Goal: Complete application form: Complete application form

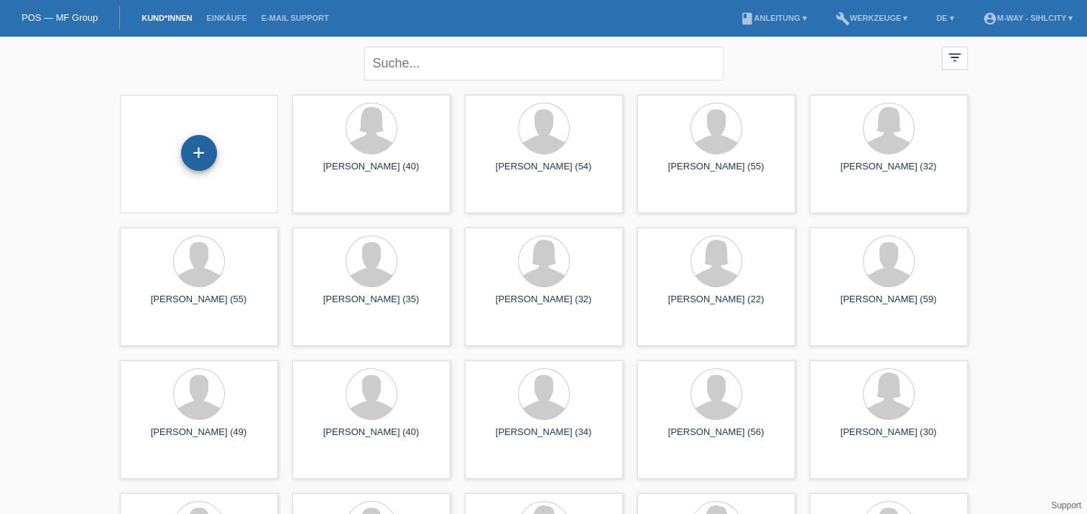
click at [197, 159] on div "+" at bounding box center [199, 153] width 36 height 36
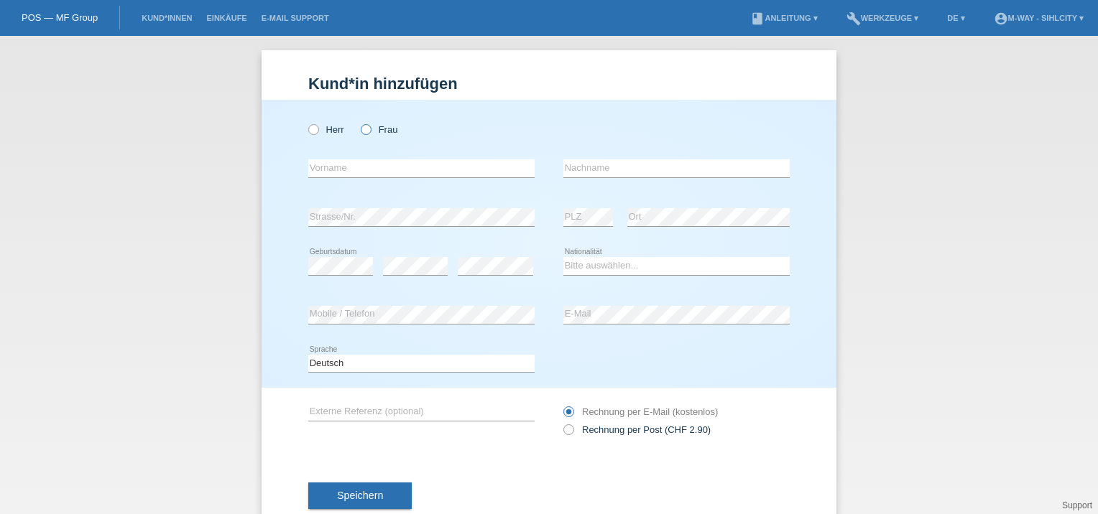
click at [358, 122] on icon at bounding box center [358, 122] width 0 height 0
click at [361, 129] on input "Frau" at bounding box center [365, 128] width 9 height 9
radio input "true"
click at [377, 165] on input "text" at bounding box center [421, 168] width 226 height 18
type input "Zijing"
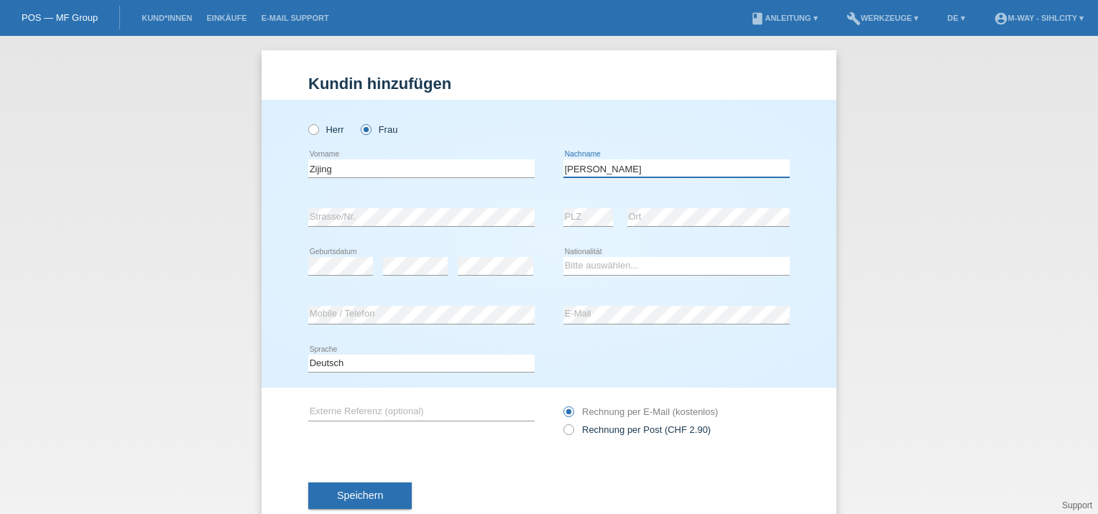
type input "[PERSON_NAME]"
click at [605, 264] on select "Bitte auswählen... Schweiz Deutschland Liechtenstein Österreich ------------ Af…" at bounding box center [676, 265] width 226 height 17
select select "CN"
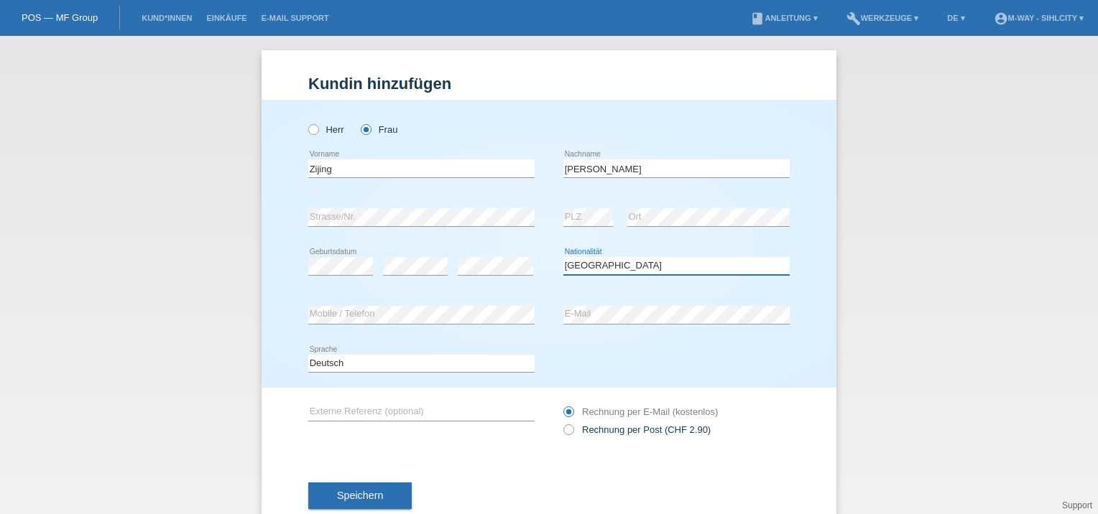
click at [563, 257] on select "Bitte auswählen... Schweiz Deutschland Liechtenstein Österreich ------------ Af…" at bounding box center [676, 265] width 226 height 17
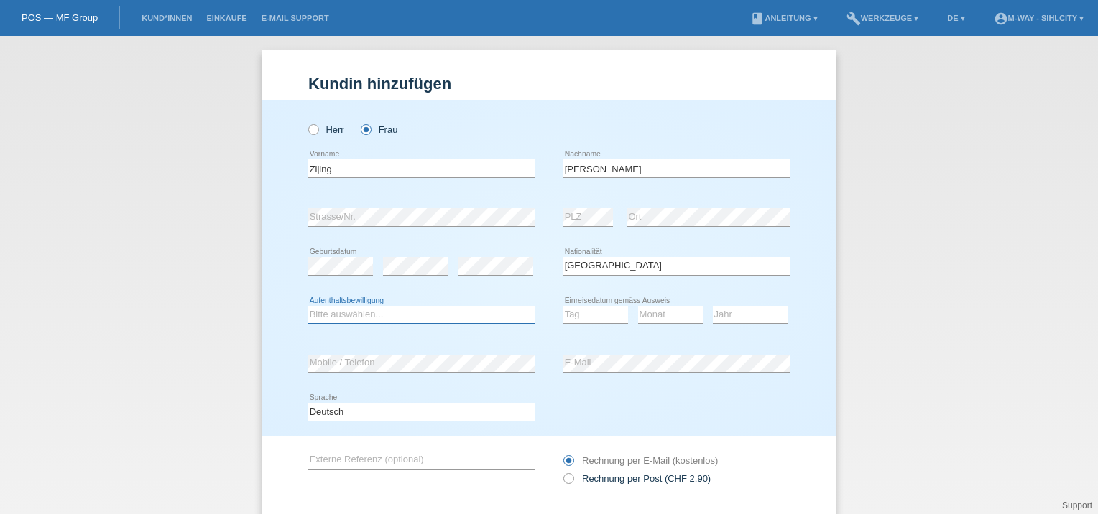
click at [371, 310] on select "Bitte auswählen... C B B - Flüchtlingsstatus Andere" at bounding box center [421, 314] width 226 height 17
select select "B"
click at [308, 306] on select "Bitte auswählen... C B B - Flüchtlingsstatus Andere" at bounding box center [421, 314] width 226 height 17
click at [586, 315] on select "Tag 01 02 03 04 05 06 07 08 09 10 11" at bounding box center [595, 314] width 65 height 17
select select "01"
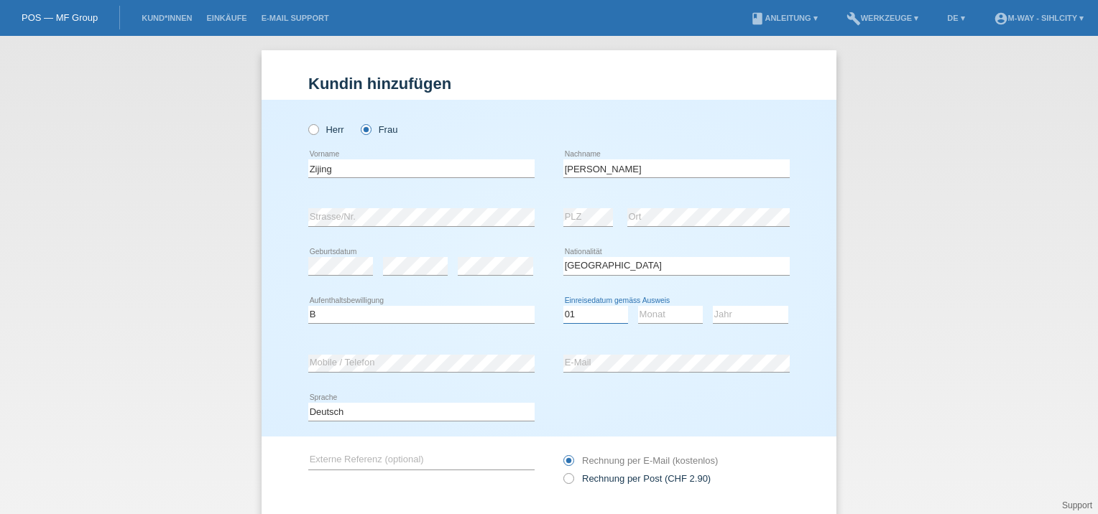
click at [563, 306] on select "Tag 01 02 03 04 05 06 07 08 09 10 11" at bounding box center [595, 314] width 65 height 17
drag, startPoint x: 661, startPoint y: 324, endPoint x: 663, endPoint y: 317, distance: 7.5
click at [661, 319] on div "Monat 01 02 03 04 05 06 07 08 09 10 11 12 error" at bounding box center [670, 315] width 65 height 49
click at [663, 317] on select "Monat 01 02 03 04 05 06 07 08 09 10 11" at bounding box center [670, 314] width 65 height 17
select select "06"
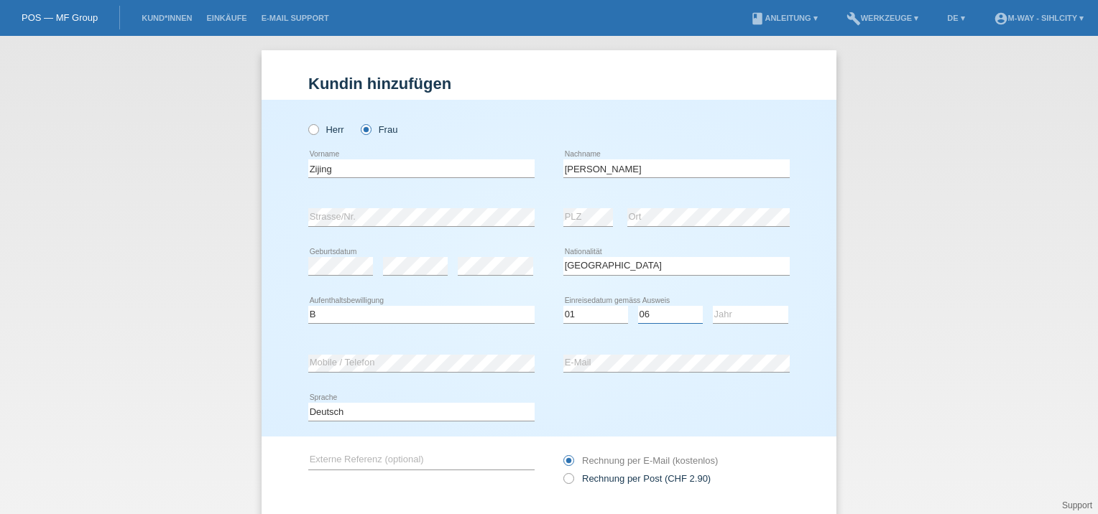
click at [638, 306] on select "Monat 01 02 03 04 05 06 07 08 09 10 11" at bounding box center [670, 314] width 65 height 17
click at [751, 315] on select "Jahr 2025 2024 2023 2022 2021 2020 2019 2018 2017 2016 2015 2014 2013 2012 2011…" at bounding box center [750, 314] width 75 height 17
select select "2020"
click at [713, 306] on select "Jahr 2025 2024 2023 2022 2021 2020 2019 2018 2017 2016 2015 2014 2013 2012 2011…" at bounding box center [750, 314] width 75 height 17
click at [319, 348] on div "error Mobile / Telefon" at bounding box center [421, 363] width 226 height 49
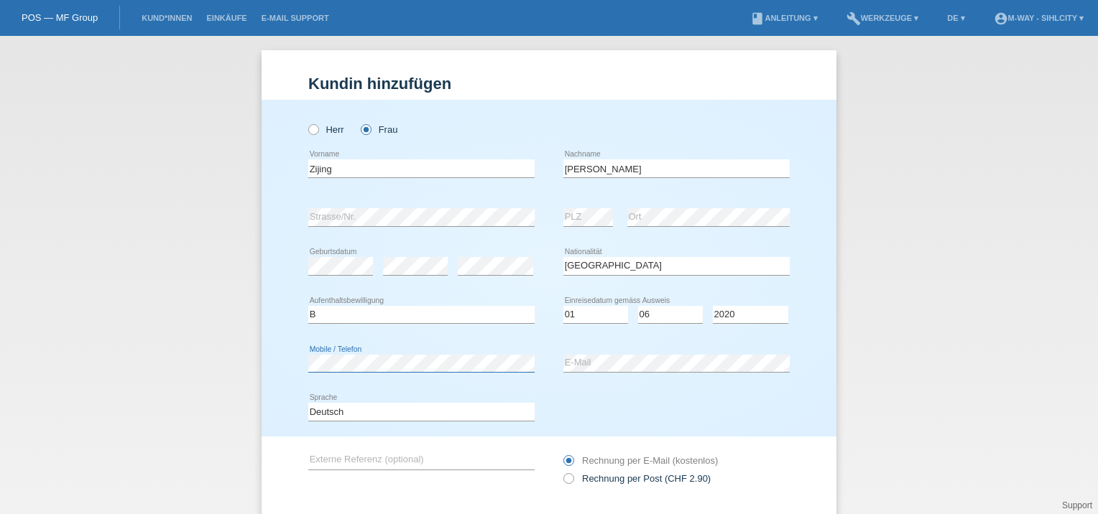
click at [318, 346] on div "error Mobile / Telefon" at bounding box center [421, 363] width 226 height 49
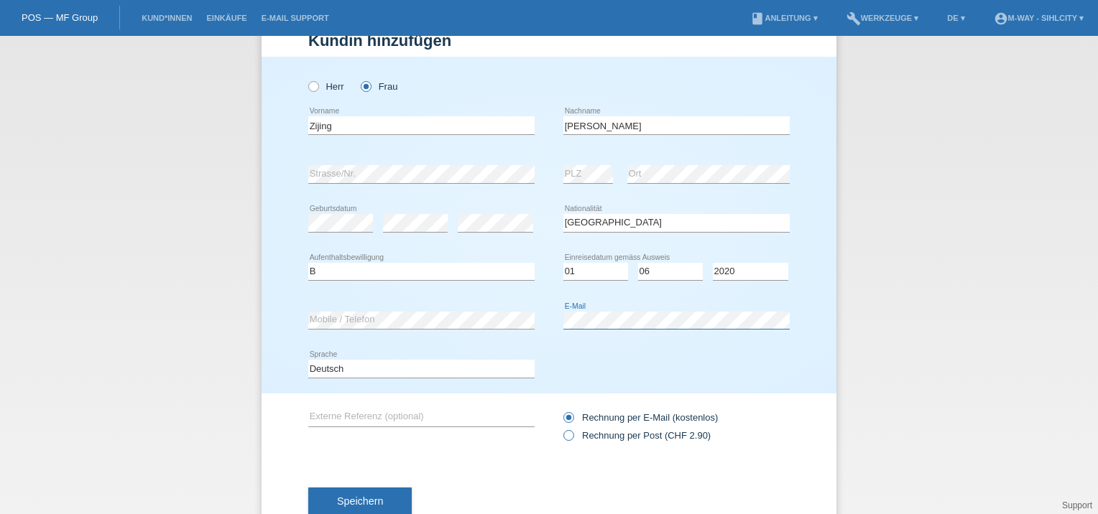
scroll to position [85, 0]
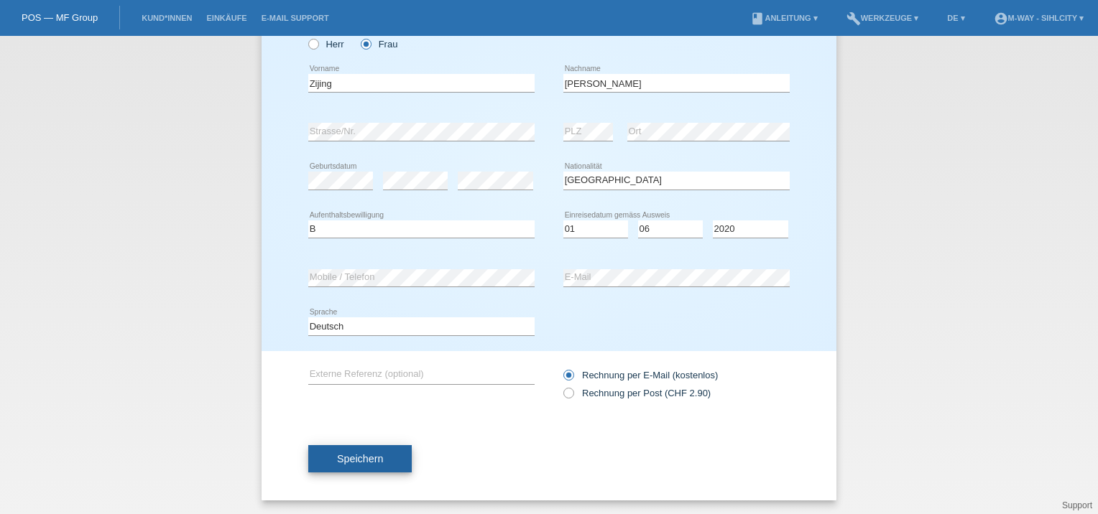
click at [382, 452] on button "Speichern" at bounding box center [359, 458] width 103 height 27
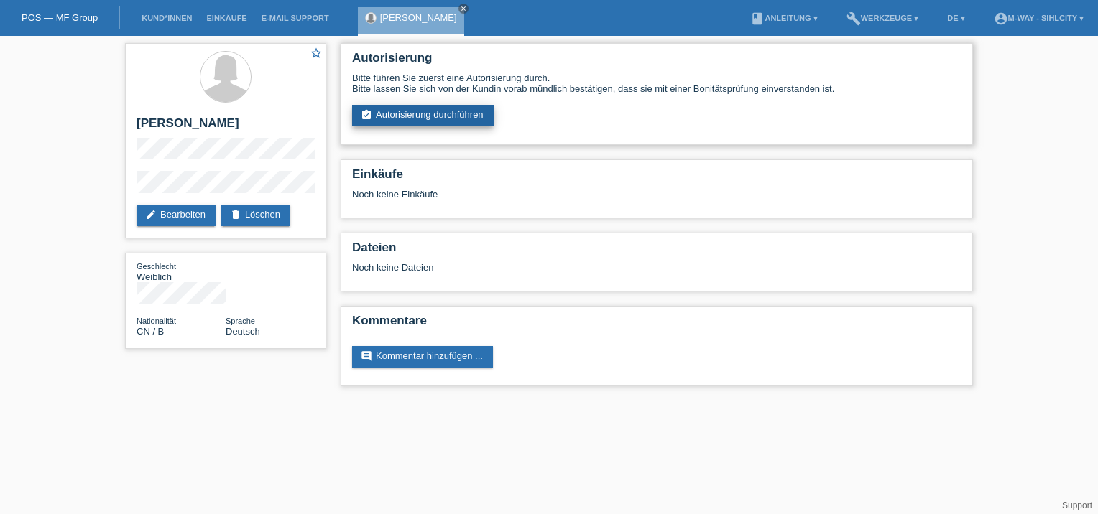
click at [441, 107] on link "assignment_turned_in Autorisierung durchführen" at bounding box center [423, 116] width 142 height 22
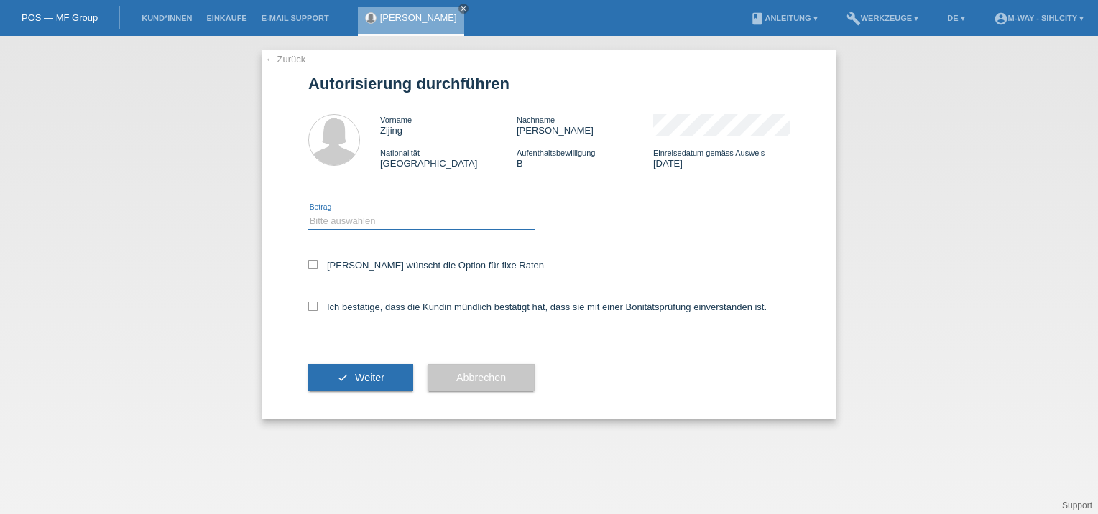
click at [334, 218] on select "Bitte auswählen CHF 1.00 - CHF 499.00 CHF 500.00 - CHF 1'999.00 CHF 2'000.00 - …" at bounding box center [421, 221] width 226 height 17
select select "3"
click at [308, 213] on select "Bitte auswählen CHF 1.00 - CHF 499.00 CHF 500.00 - CHF 1'999.00 CHF 2'000.00 - …" at bounding box center [421, 221] width 226 height 17
click at [305, 267] on div "← Zurück Autorisierung durchführen Vorname Zijing Nachname Shen Nationalität Ch…" at bounding box center [549, 234] width 575 height 369
click at [315, 266] on icon at bounding box center [312, 264] width 9 height 9
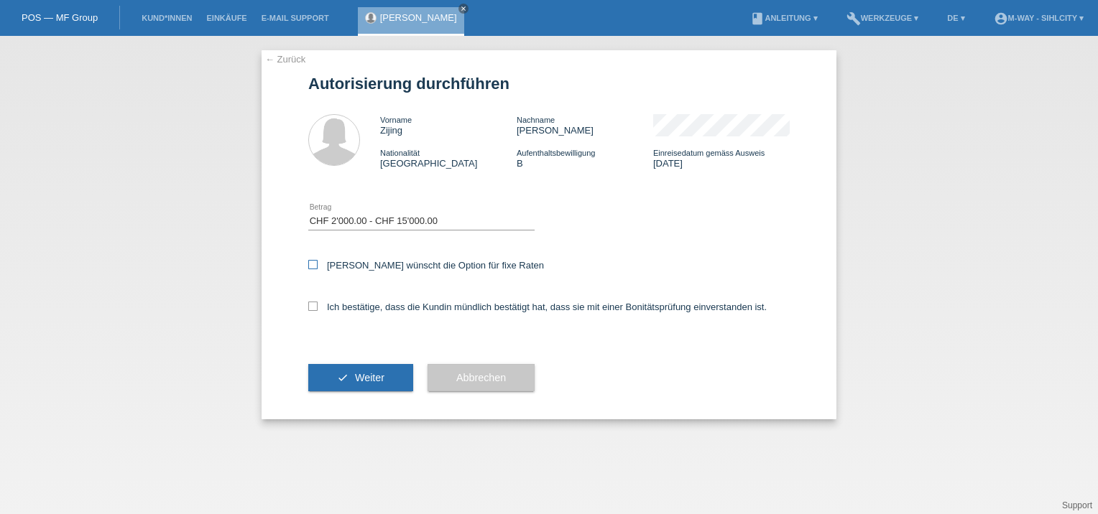
click at [315, 266] on input "Kundin wünscht die Option für fixe Raten" at bounding box center [312, 264] width 9 height 9
checkbox input "true"
click at [314, 302] on icon at bounding box center [312, 306] width 9 height 9
click at [314, 302] on input "Ich bestätige, dass die Kundin mündlich bestätigt hat, dass sie mit einer Bonit…" at bounding box center [312, 306] width 9 height 9
checkbox input "true"
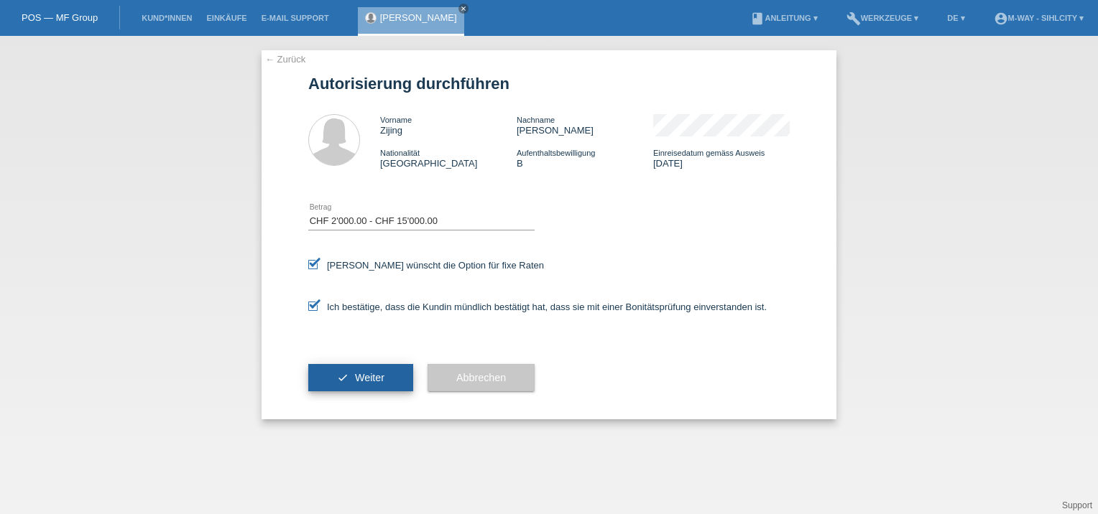
click at [355, 375] on span "Weiter" at bounding box center [369, 377] width 29 height 11
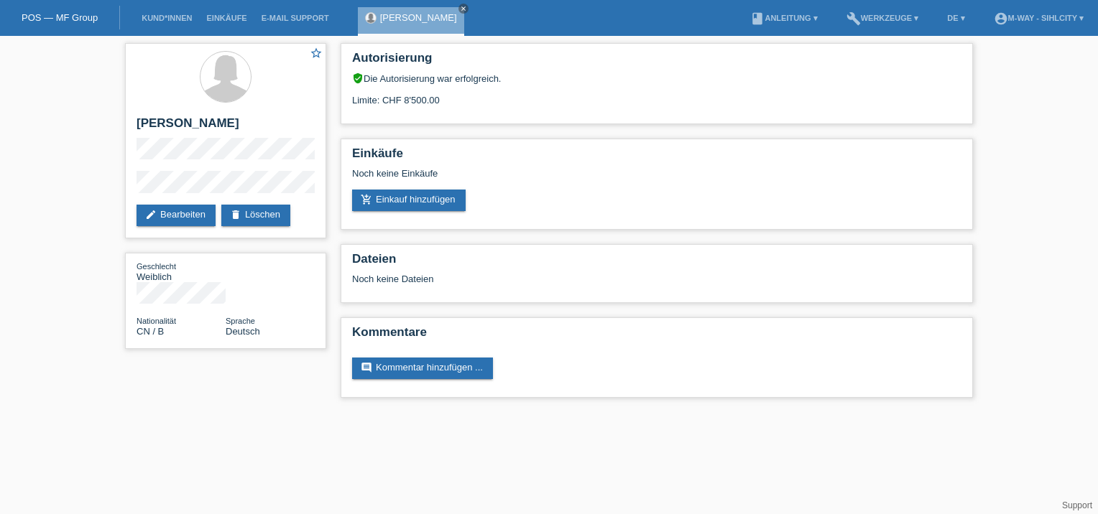
click at [95, 164] on div "star_border [PERSON_NAME] edit Bearbeiten delete Löschen Geschlecht Weiblich Na…" at bounding box center [549, 224] width 1098 height 376
